Goal: Find specific page/section: Find specific page/section

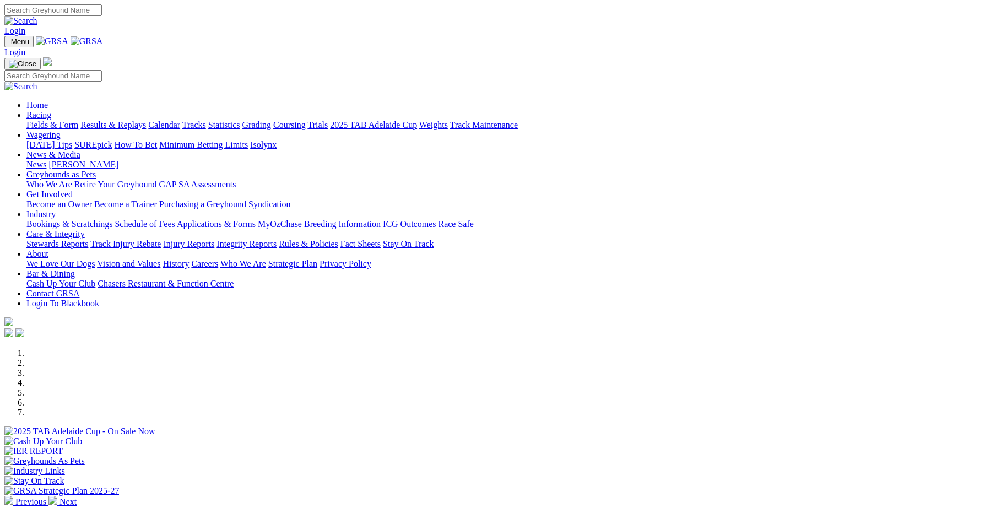
click at [85, 229] on link "Care & Integrity" at bounding box center [55, 233] width 58 height 9
click at [277, 239] on link "Integrity Reports" at bounding box center [247, 243] width 60 height 9
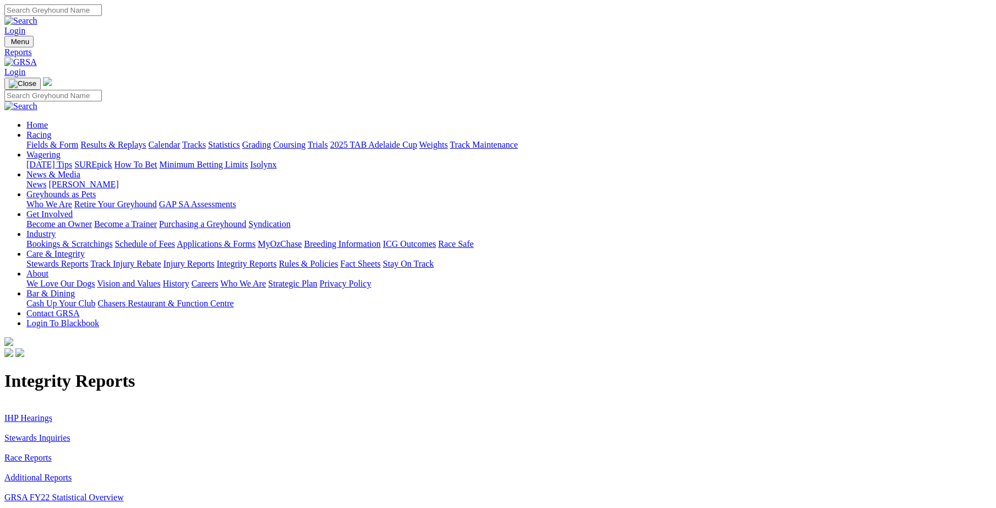
click at [71, 433] on link "Stewards Inquiries" at bounding box center [37, 437] width 66 height 9
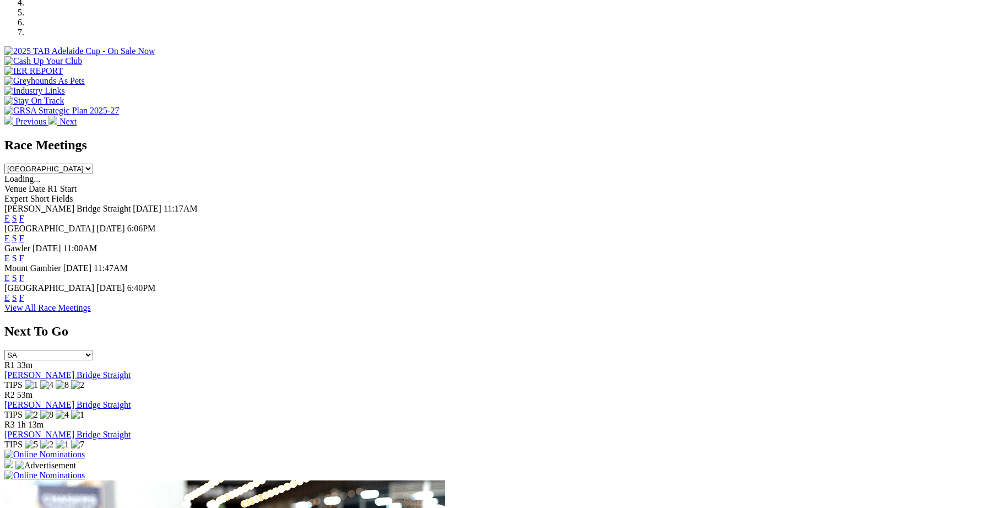
scroll to position [381, 0]
click at [24, 293] on link "F" at bounding box center [21, 297] width 5 height 9
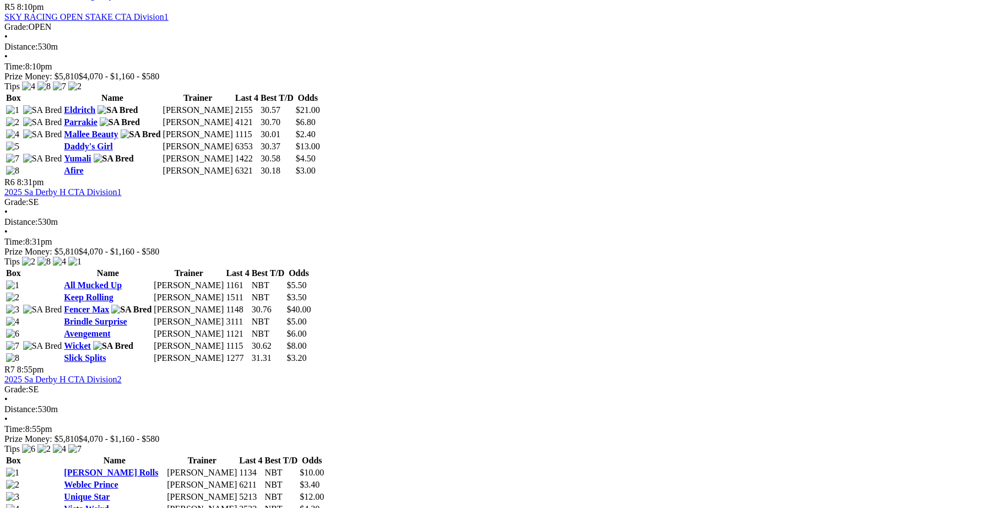
scroll to position [1372, 0]
